Goal: Task Accomplishment & Management: Manage account settings

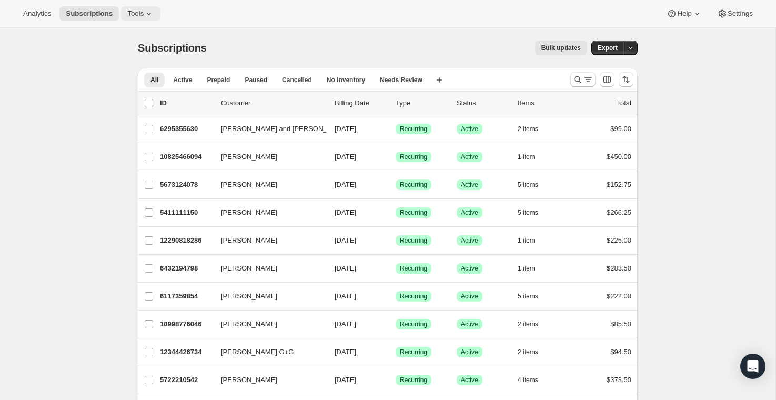
click at [141, 14] on span "Tools" at bounding box center [135, 13] width 16 height 8
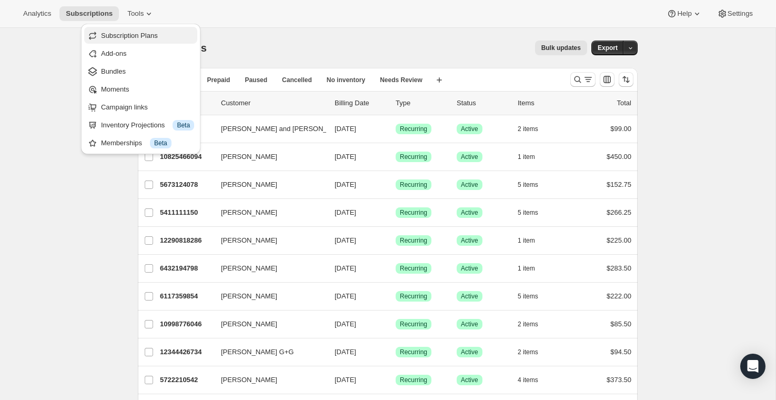
click at [138, 39] on span "Subscription Plans" at bounding box center [147, 36] width 93 height 11
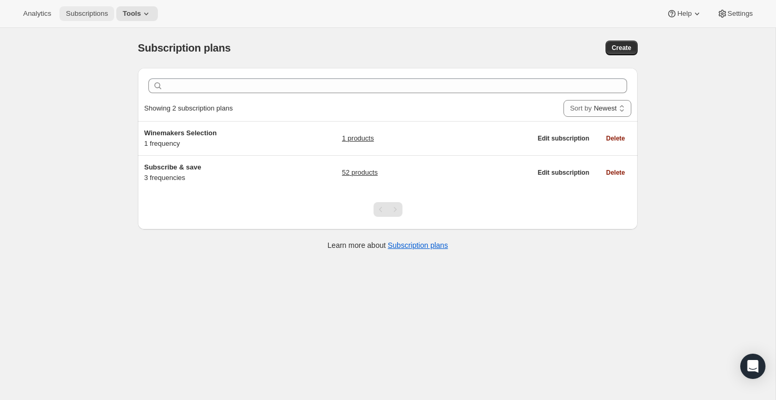
click at [74, 19] on button "Subscriptions" at bounding box center [86, 13] width 55 height 15
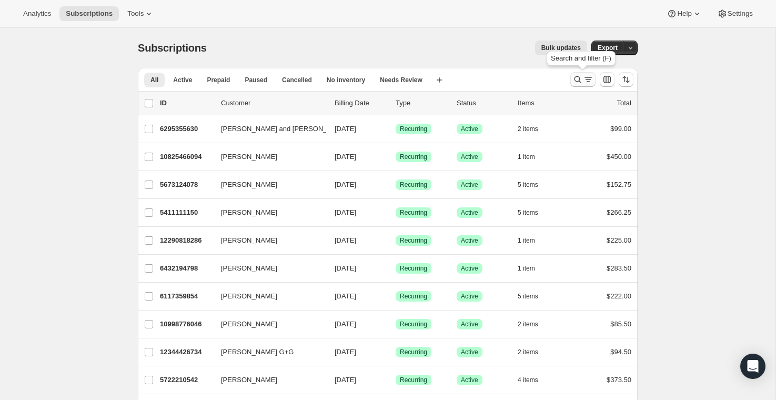
click at [580, 83] on icon "Search and filter results" at bounding box center [578, 79] width 11 height 11
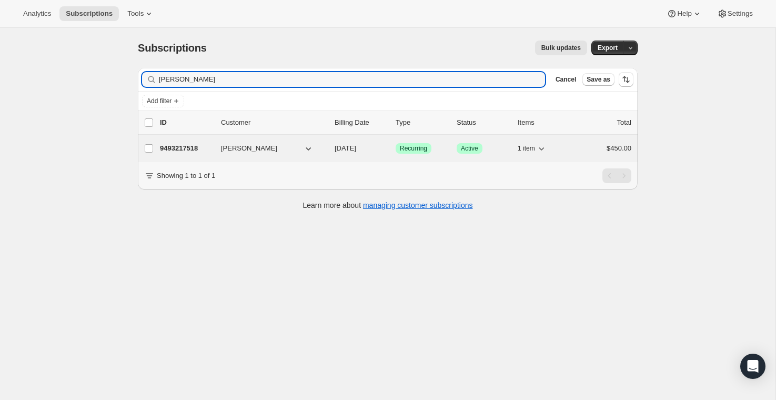
type input "[PERSON_NAME]"
click at [278, 149] on button "[PERSON_NAME]" at bounding box center [267, 148] width 105 height 17
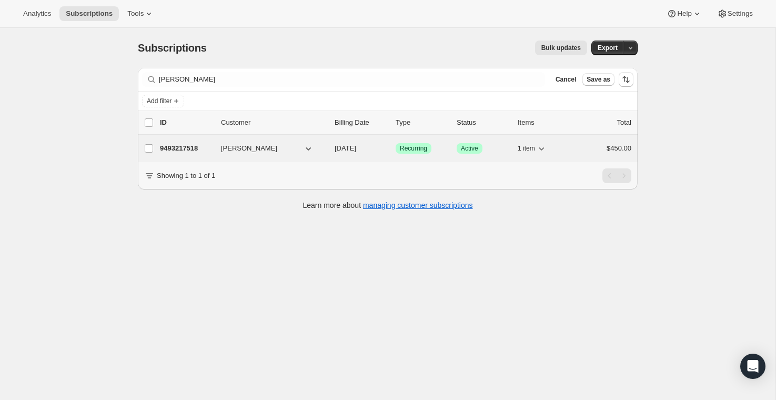
click at [243, 148] on span "[PERSON_NAME]" at bounding box center [249, 148] width 56 height 11
click at [233, 145] on span "[PERSON_NAME]" at bounding box center [249, 148] width 56 height 11
click at [309, 148] on icon "button" at bounding box center [308, 148] width 11 height 11
click at [221, 149] on span "[PERSON_NAME]" at bounding box center [249, 148] width 56 height 11
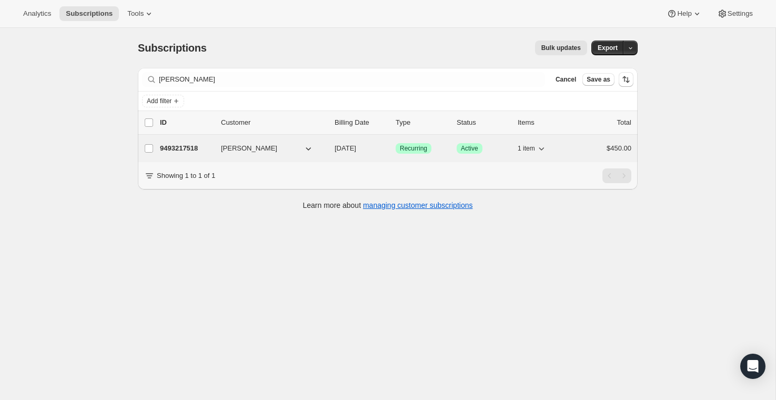
click at [181, 149] on p "9493217518" at bounding box center [186, 148] width 53 height 11
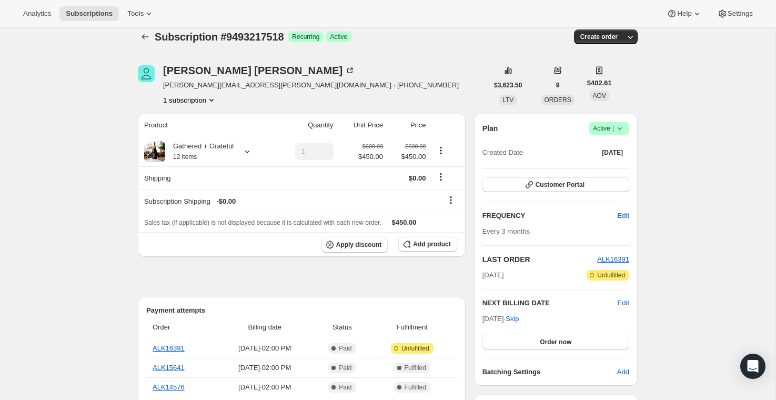
scroll to position [14, 0]
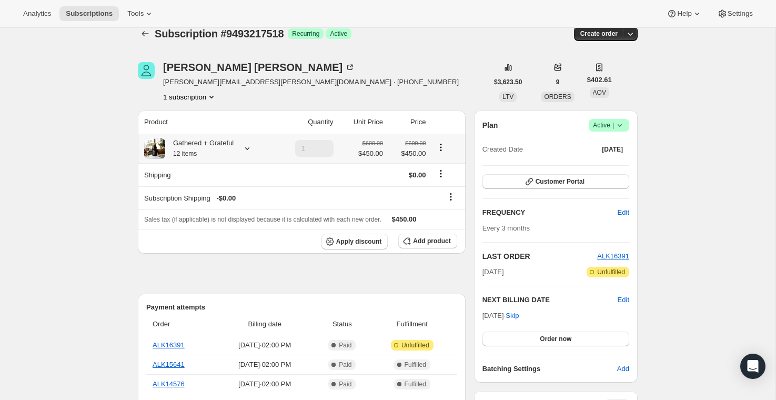
click at [249, 148] on icon at bounding box center [247, 148] width 4 height 3
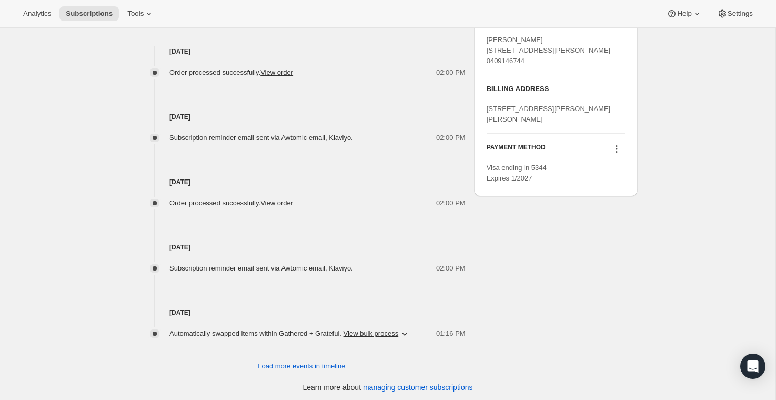
scroll to position [461, 0]
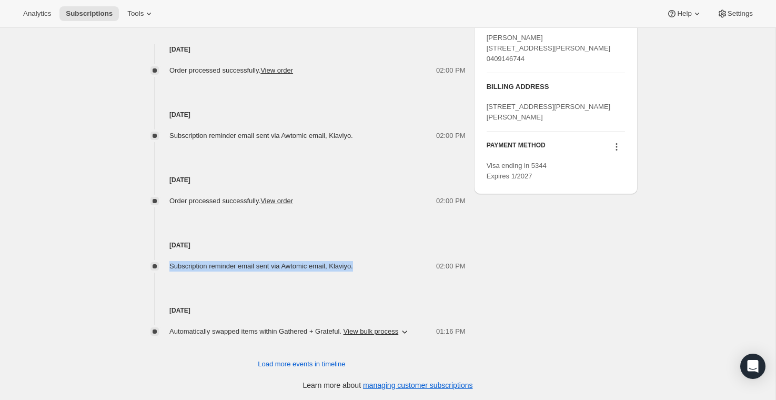
drag, startPoint x: 365, startPoint y: 268, endPoint x: 138, endPoint y: 261, distance: 227.4
click at [138, 261] on div "Subscription reminder email sent via Awtomic email, Klaviyo. 02:00 PM" at bounding box center [302, 266] width 328 height 11
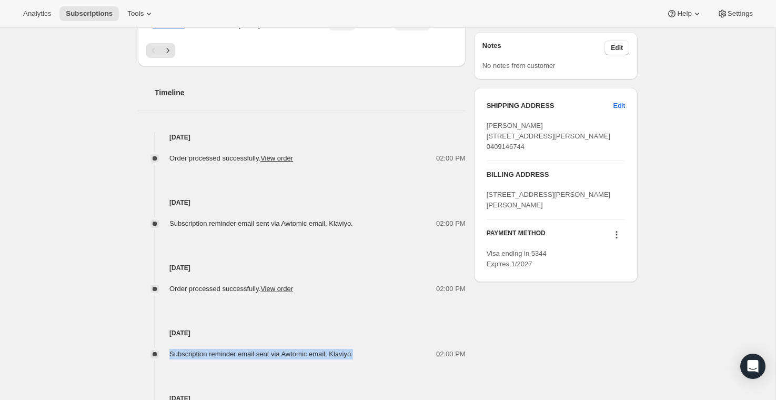
scroll to position [365, 0]
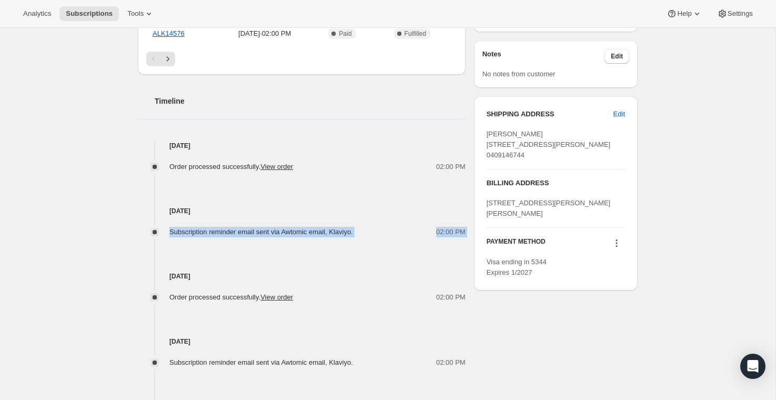
drag, startPoint x: 168, startPoint y: 233, endPoint x: 462, endPoint y: 247, distance: 294.0
click at [462, 247] on div "[DATE] Order processed successfully. View order 02:00 PM [DATE] Subscription re…" at bounding box center [302, 287] width 328 height 293
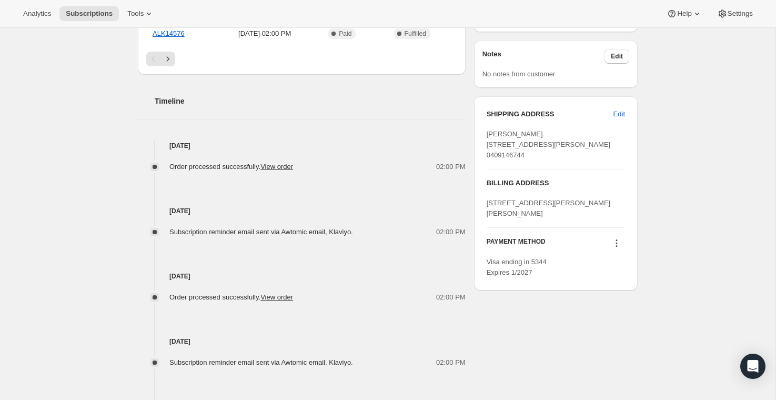
click at [299, 170] on div "Order processed successfully. View order" at bounding box center [234, 167] width 130 height 11
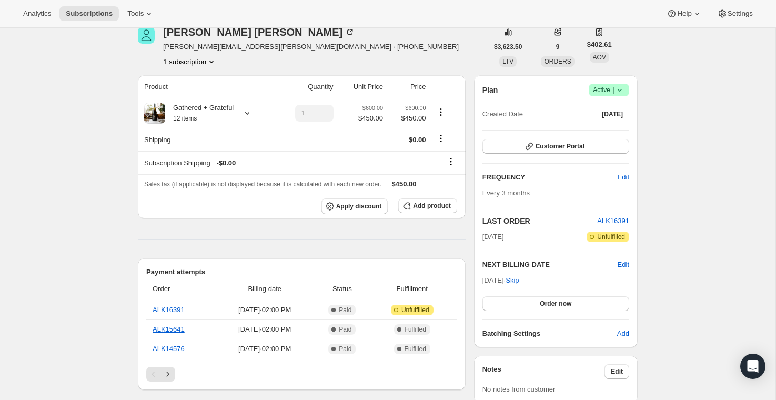
scroll to position [0, 0]
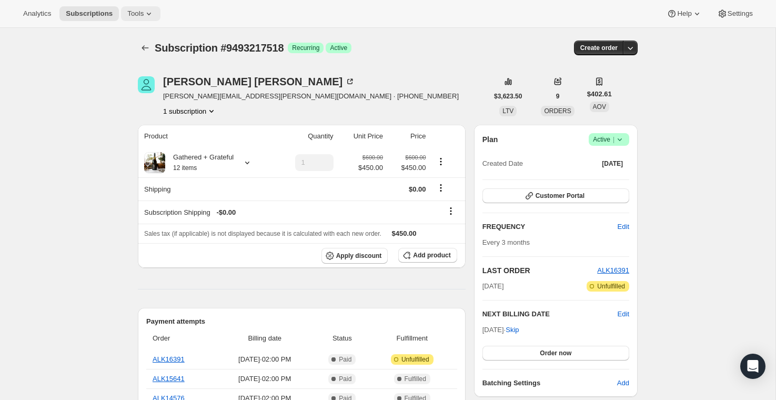
click at [143, 16] on span "Tools" at bounding box center [135, 13] width 16 height 8
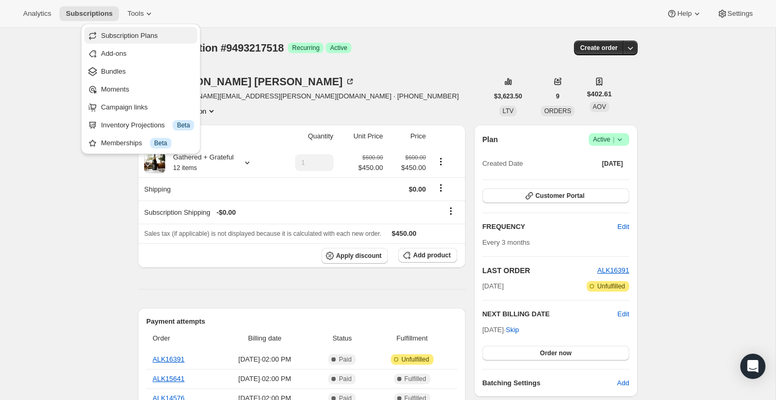
click at [126, 37] on span "Subscription Plans" at bounding box center [129, 36] width 57 height 8
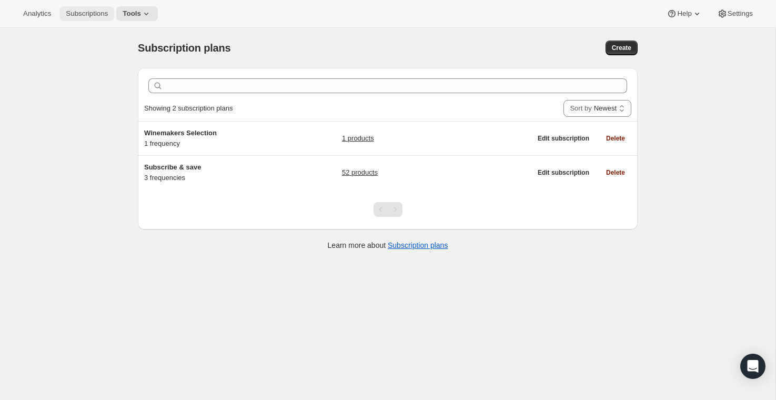
click at [92, 10] on span "Subscriptions" at bounding box center [87, 13] width 42 height 8
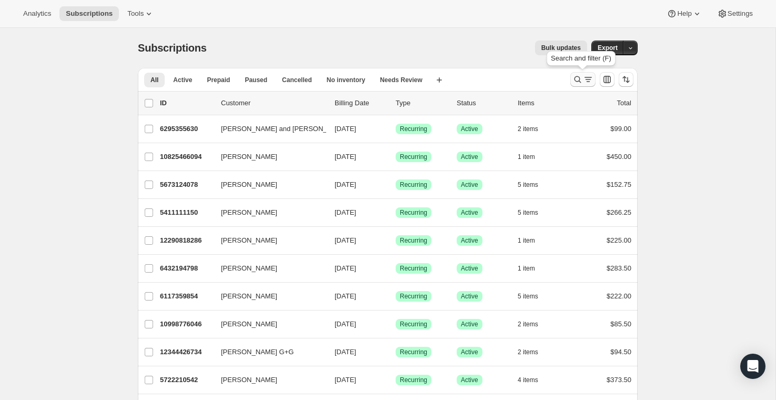
click at [576, 83] on icon "Search and filter results" at bounding box center [578, 79] width 11 height 11
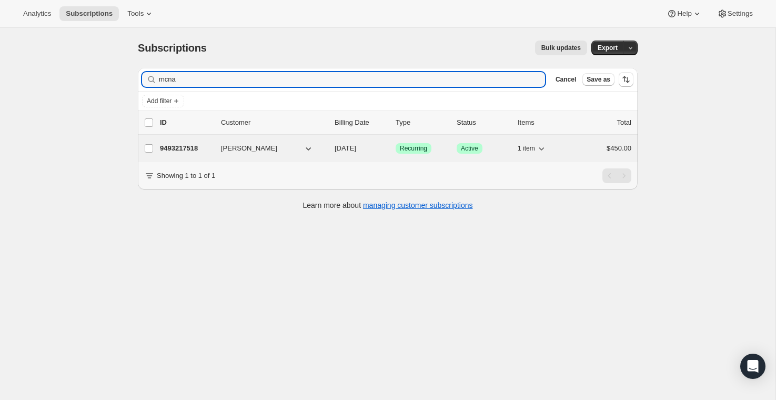
type input "mcna"
click at [315, 145] on button "[PERSON_NAME]" at bounding box center [267, 148] width 105 height 17
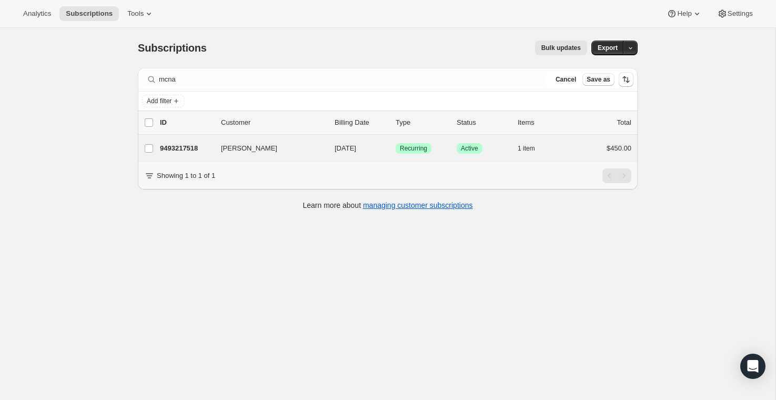
click at [239, 138] on div "[PERSON_NAME] 9493217518 [PERSON_NAME] [DATE] Success Recurring Success Active …" at bounding box center [388, 148] width 500 height 27
click at [235, 152] on span "[PERSON_NAME]" at bounding box center [249, 148] width 56 height 11
click at [310, 148] on icon "button" at bounding box center [308, 148] width 11 height 11
click at [535, 148] on span "1 item" at bounding box center [526, 148] width 17 height 8
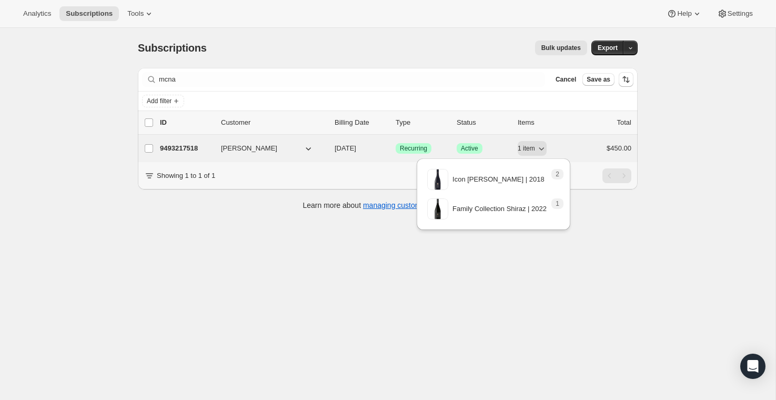
click at [239, 145] on span "[PERSON_NAME]" at bounding box center [249, 148] width 56 height 11
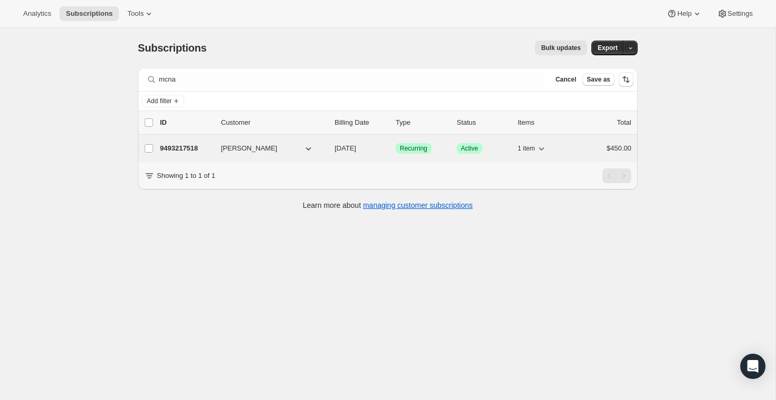
click at [199, 149] on p "9493217518" at bounding box center [186, 148] width 53 height 11
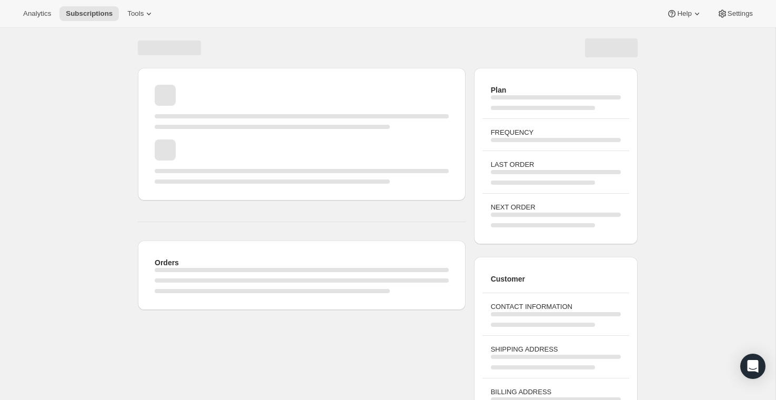
click at [199, 149] on div "Page loading" at bounding box center [302, 161] width 294 height 44
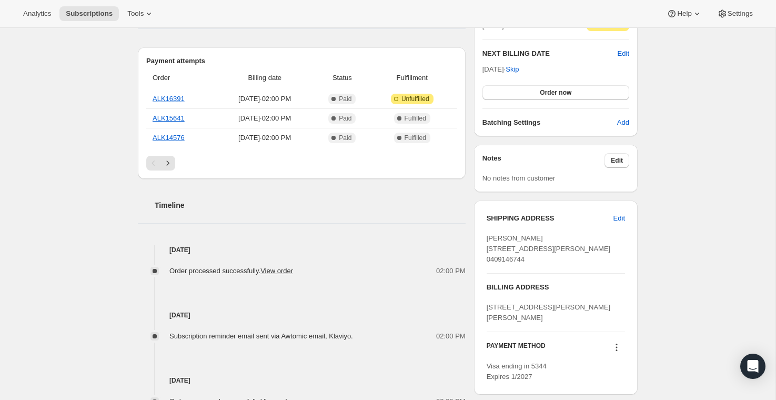
scroll to position [259, 0]
click at [614, 165] on span "Edit" at bounding box center [617, 161] width 12 height 8
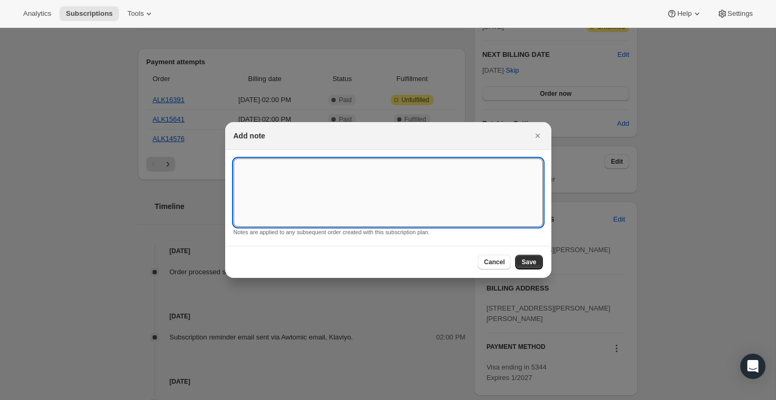
click at [454, 174] on textarea ":r15e:" at bounding box center [388, 192] width 309 height 68
type textarea "Please use 2018 [PERSON_NAME] in his order, not 2022 vintage."
click at [532, 265] on span "Save" at bounding box center [528, 262] width 15 height 8
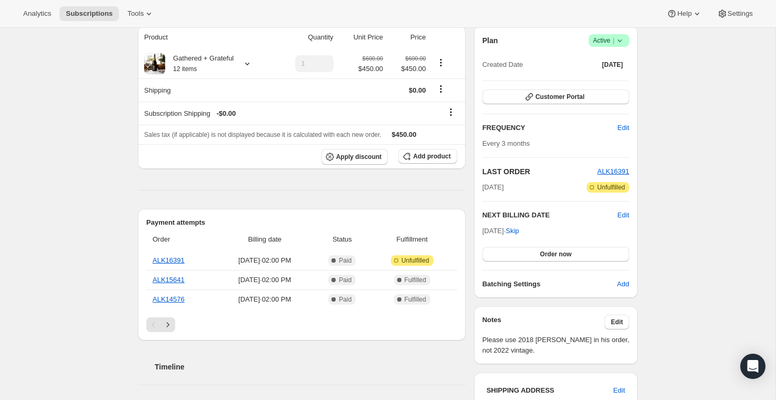
scroll to position [145, 0]
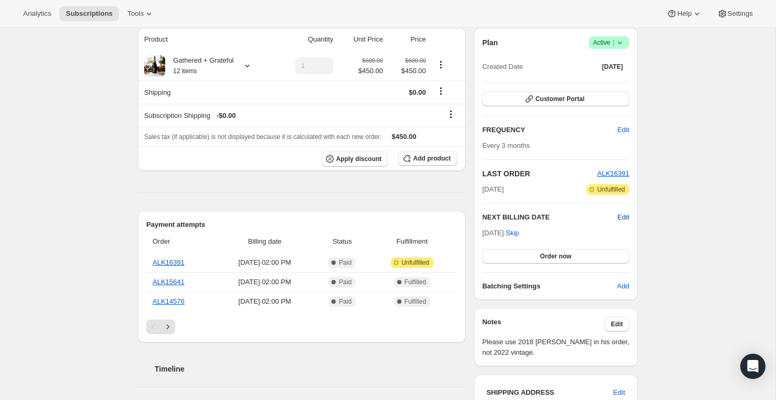
click at [623, 219] on span "Edit" at bounding box center [624, 217] width 12 height 11
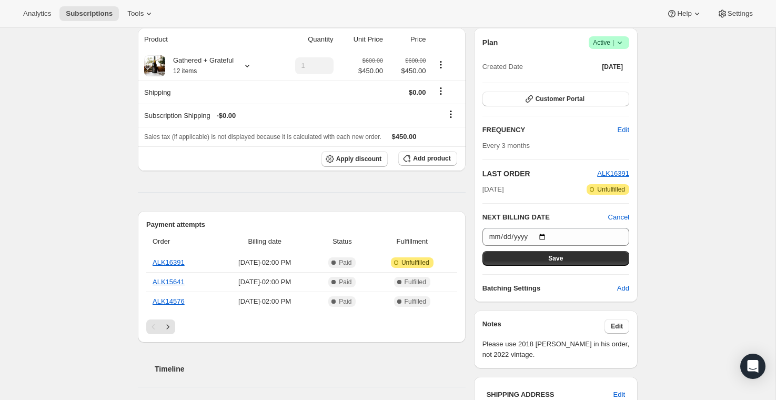
click at [661, 209] on div "Subscription #9493217518. This page is ready Subscription #9493217518 Success R…" at bounding box center [388, 324] width 776 height 882
click at [583, 260] on button "Save" at bounding box center [556, 258] width 147 height 15
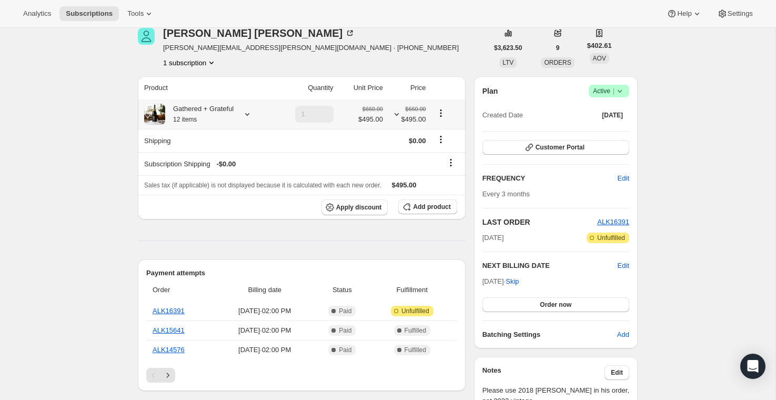
click at [362, 121] on span "$495.00" at bounding box center [370, 119] width 25 height 11
click at [409, 123] on span "$495.00" at bounding box center [407, 119] width 37 height 11
click at [205, 111] on div "Gathered + Grateful 12 items" at bounding box center [199, 114] width 68 height 21
click at [252, 116] on icon at bounding box center [247, 114] width 11 height 11
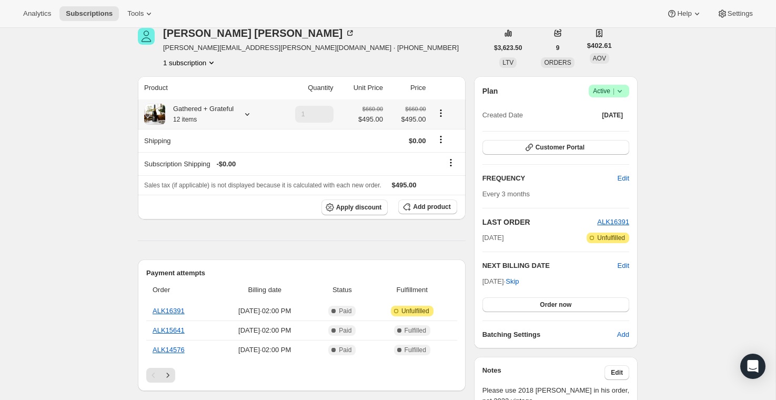
click at [232, 113] on div "Gathered + Grateful 12 items" at bounding box center [199, 114] width 68 height 21
click at [706, 113] on div "Subscription #9493217518. This page is ready Subscription #9493217518 Success R…" at bounding box center [388, 362] width 776 height 958
click at [141, 14] on span "Tools" at bounding box center [135, 13] width 16 height 8
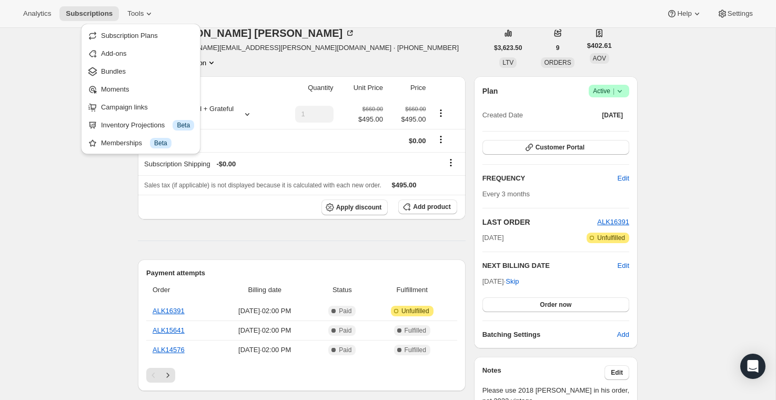
click at [446, 26] on div "Analytics Subscriptions Tools Help Settings" at bounding box center [388, 14] width 776 height 28
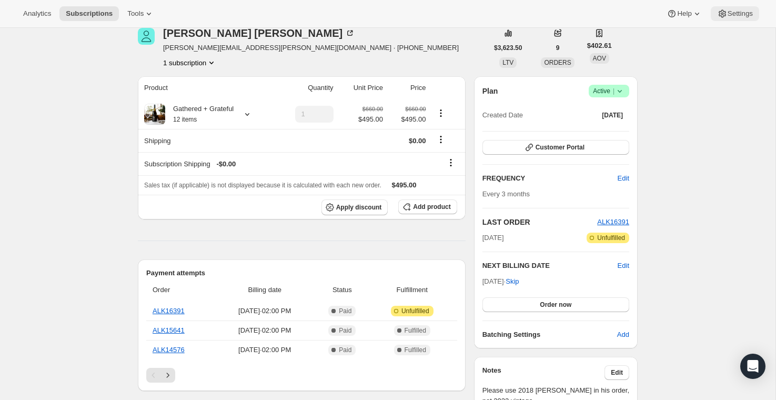
click at [734, 17] on span "Settings" at bounding box center [740, 13] width 25 height 8
click at [728, 13] on span "Settings" at bounding box center [740, 13] width 25 height 8
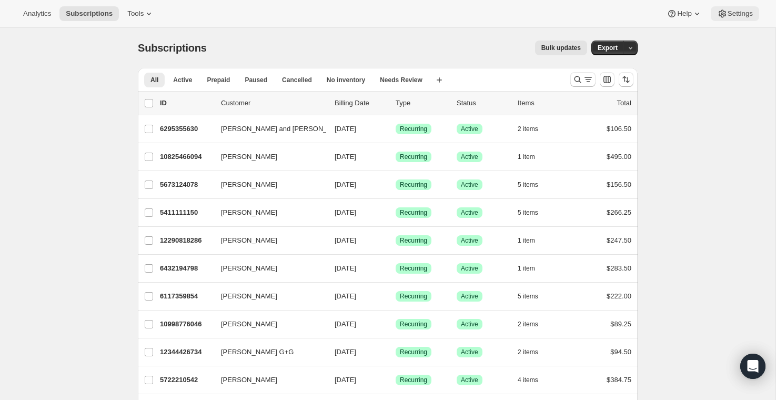
click at [734, 14] on span "Settings" at bounding box center [740, 13] width 25 height 8
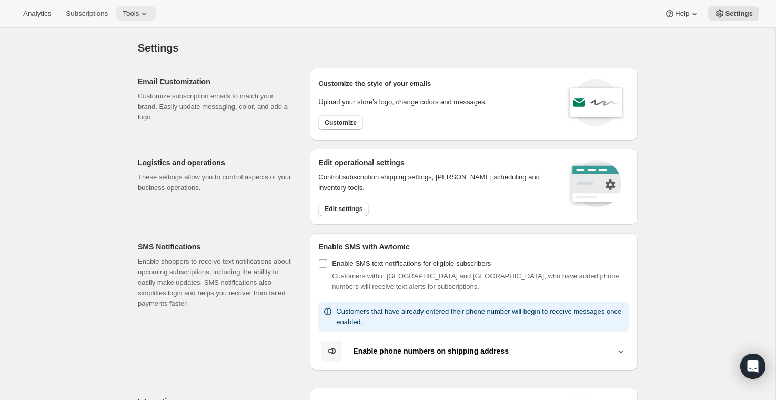
click at [128, 12] on span "Tools" at bounding box center [131, 13] width 16 height 8
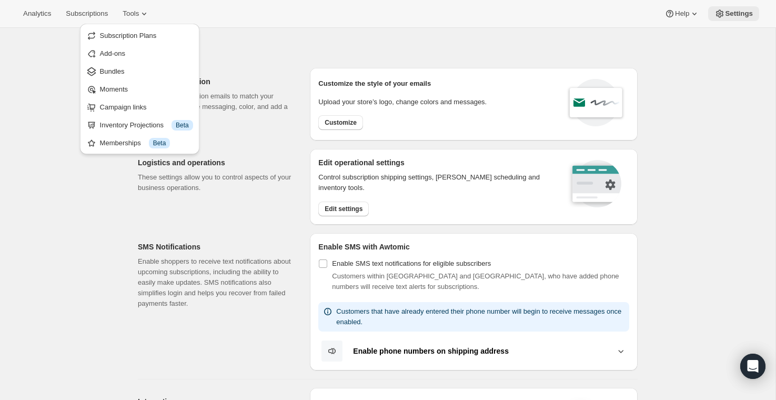
click at [752, 11] on span "Settings" at bounding box center [739, 13] width 28 height 8
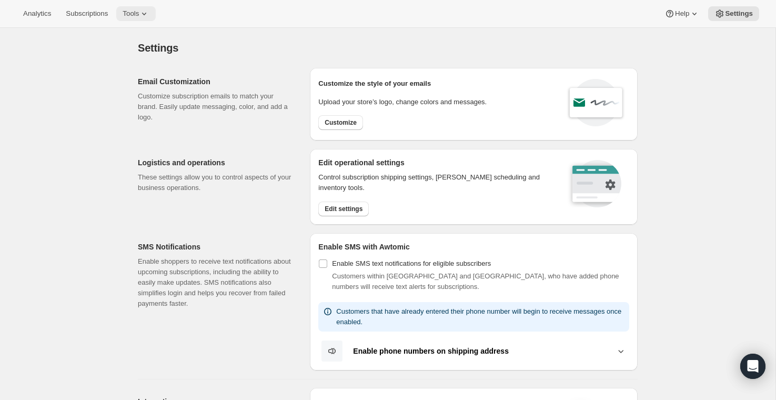
click at [135, 16] on span "Tools" at bounding box center [131, 13] width 16 height 8
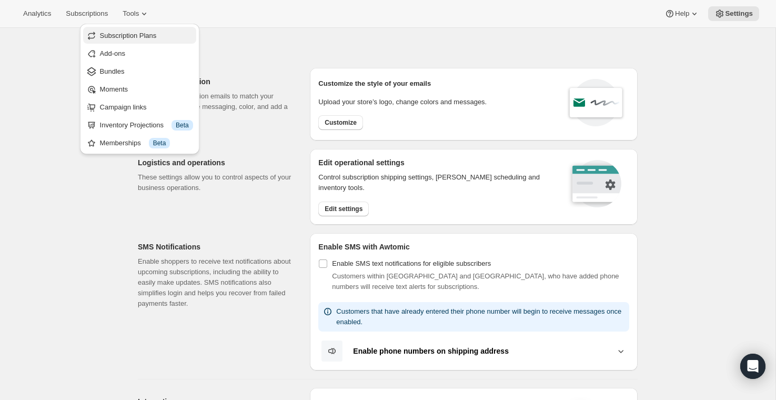
click at [149, 35] on span "Subscription Plans" at bounding box center [128, 36] width 57 height 8
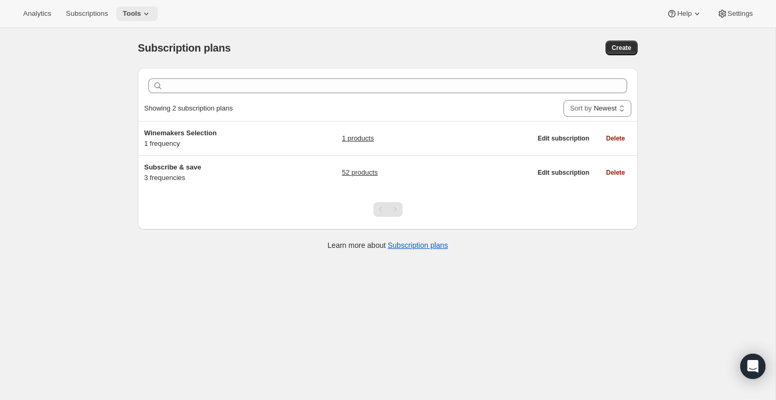
click at [133, 14] on span "Tools" at bounding box center [132, 13] width 18 height 8
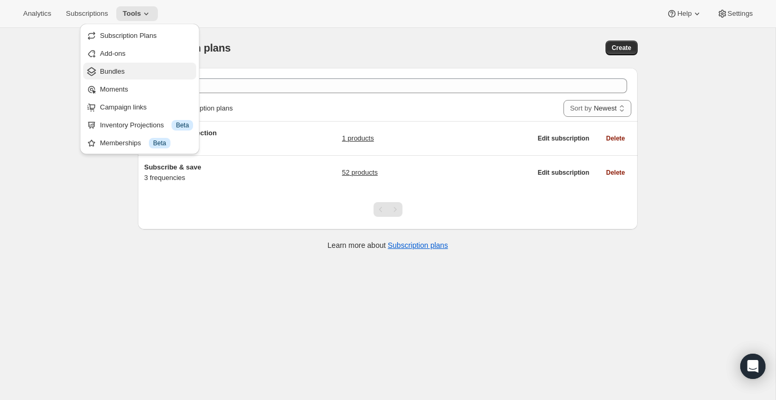
click at [127, 67] on span "Bundles" at bounding box center [146, 71] width 93 height 11
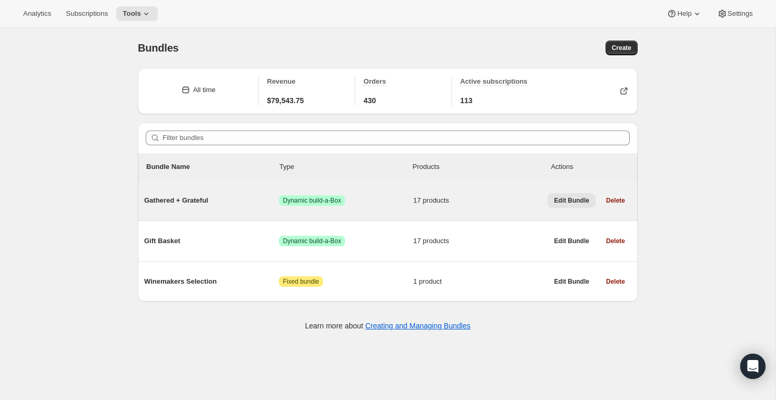
click at [563, 199] on span "Edit Bundle" at bounding box center [571, 200] width 35 height 8
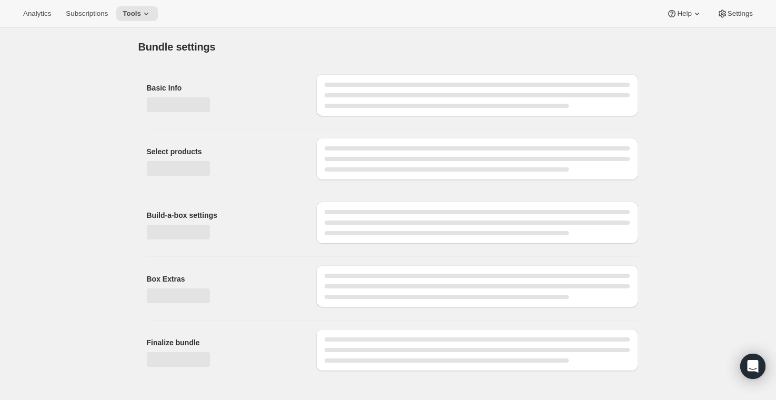
type input "Gathered + Grateful"
radio input "true"
